Goal: Entertainment & Leisure: Consume media (video, audio)

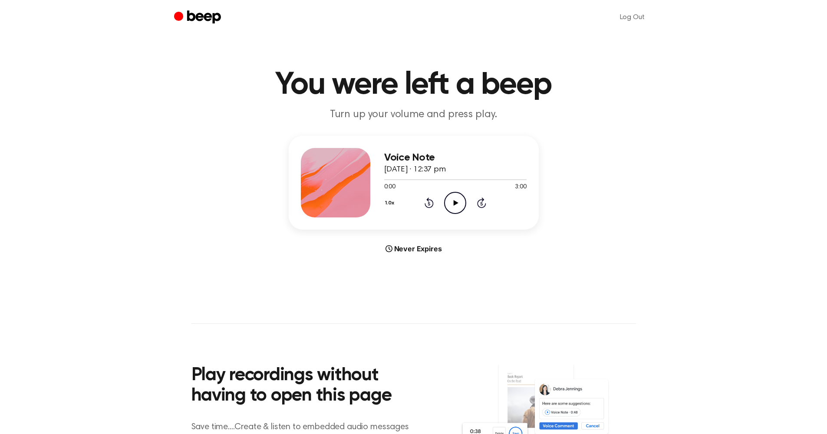
click at [456, 204] on icon "Play Audio" at bounding box center [455, 203] width 22 height 22
click at [485, 178] on div at bounding box center [455, 179] width 142 height 7
click at [486, 179] on div at bounding box center [455, 179] width 142 height 1
click at [490, 202] on div "1.0x Rewind 5 seconds Pause Audio Skip 5 seconds" at bounding box center [455, 203] width 142 height 22
click at [478, 201] on icon "Skip 5 seconds" at bounding box center [482, 202] width 10 height 11
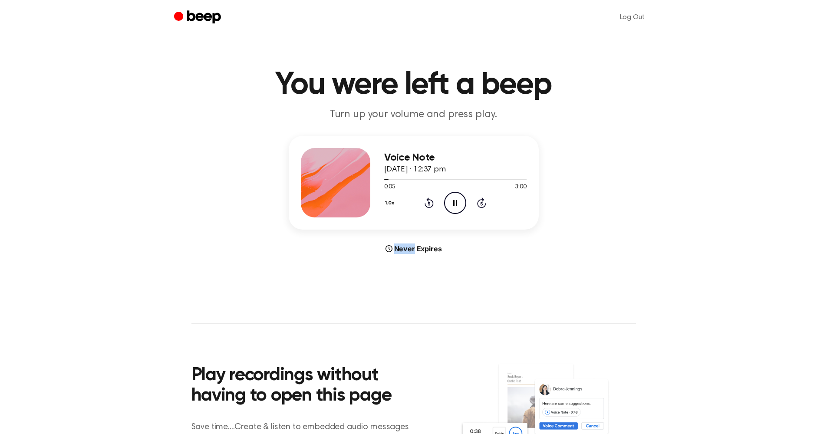
click at [478, 201] on icon "Skip 5 seconds" at bounding box center [482, 202] width 10 height 11
click at [480, 202] on icon "Skip 5 seconds" at bounding box center [482, 202] width 10 height 11
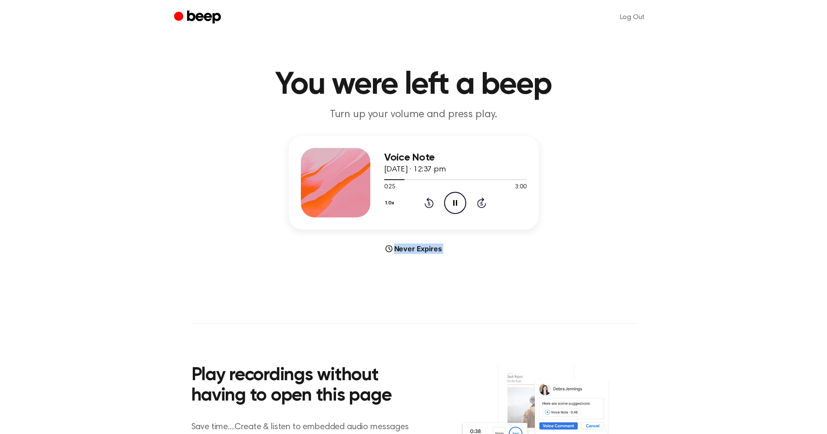
click at [480, 202] on icon "Skip 5 seconds" at bounding box center [482, 202] width 10 height 11
click at [479, 202] on icon "Skip 5 seconds" at bounding box center [482, 202] width 10 height 11
click at [480, 204] on icon "Skip 5 seconds" at bounding box center [482, 202] width 10 height 11
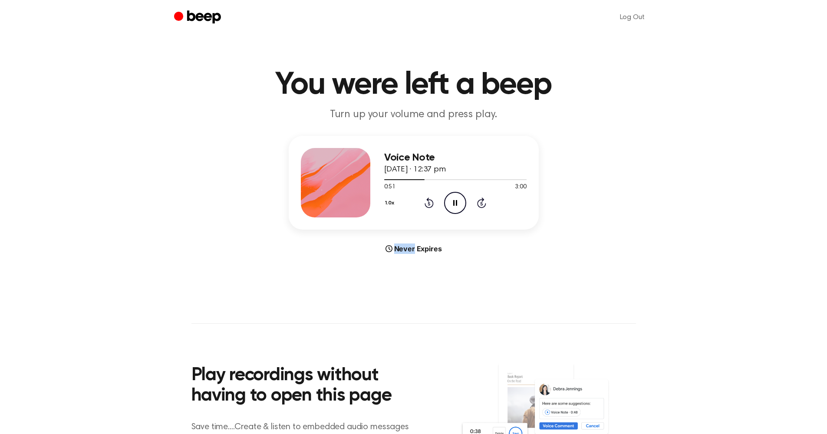
click at [480, 204] on icon "Skip 5 seconds" at bounding box center [482, 202] width 10 height 11
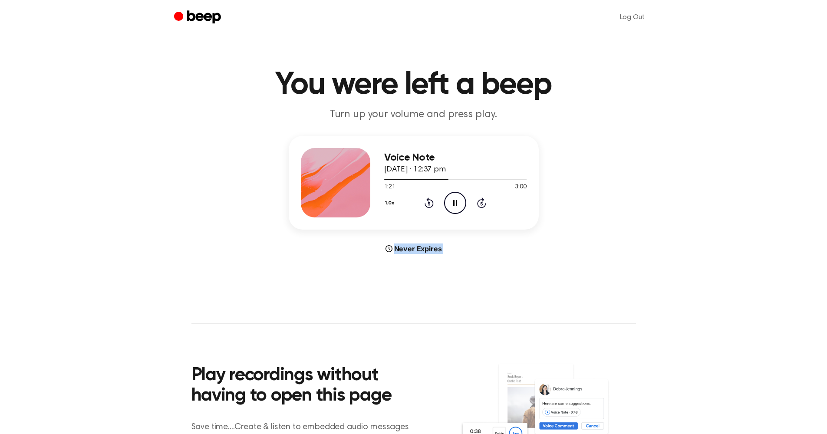
click at [480, 204] on icon "Skip 5 seconds" at bounding box center [482, 202] width 10 height 11
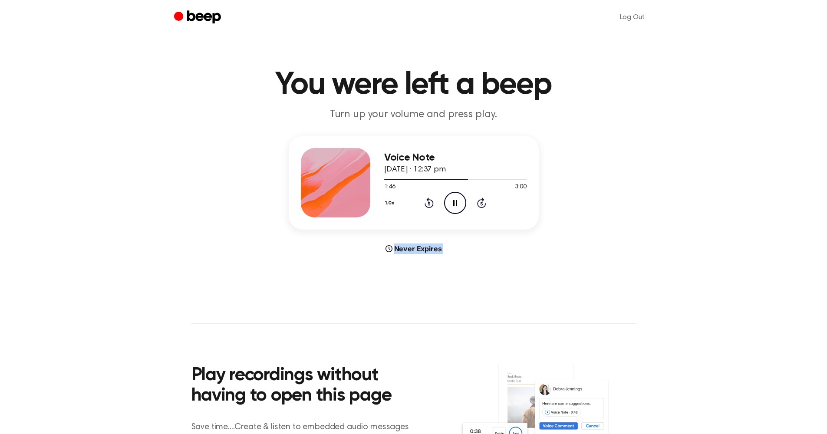
click at [480, 204] on icon "Skip 5 seconds" at bounding box center [482, 202] width 10 height 11
click at [624, 193] on div "Voice Note [DATE] · 12:37 pm 1:51 3:00 Your browser does not support the [objec…" at bounding box center [413, 195] width 806 height 118
